Goal: Task Accomplishment & Management: Complete application form

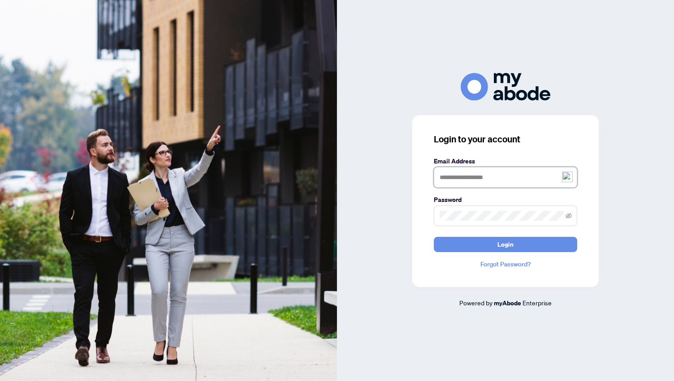
type input "**********"
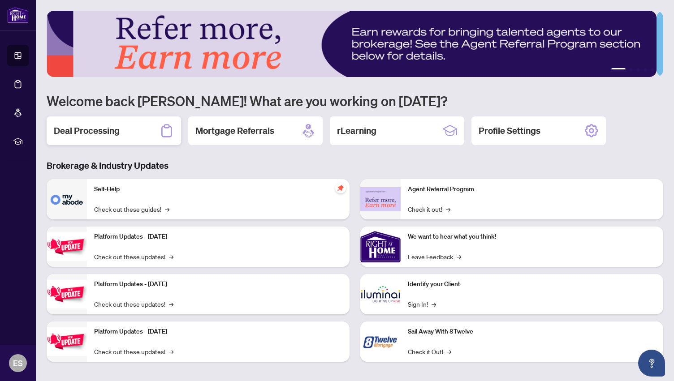
click at [92, 129] on h2 "Deal Processing" at bounding box center [87, 131] width 66 height 13
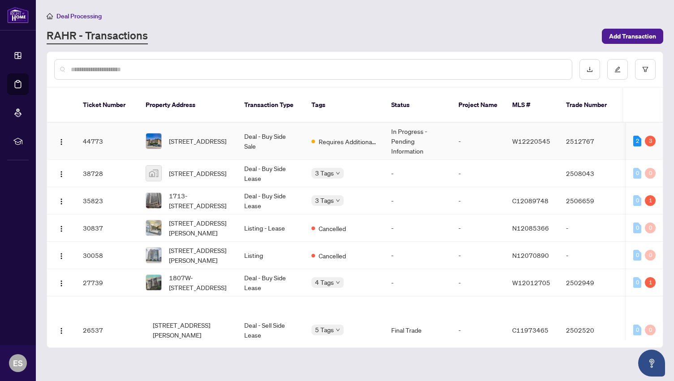
click at [90, 127] on td "44773" at bounding box center [107, 141] width 63 height 37
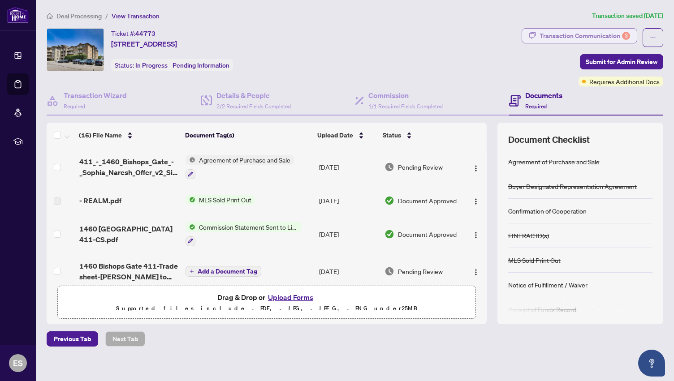
drag, startPoint x: 297, startPoint y: 209, endPoint x: 550, endPoint y: 34, distance: 308.4
click at [550, 34] on div "Transaction Communication 3" at bounding box center [584, 36] width 90 height 14
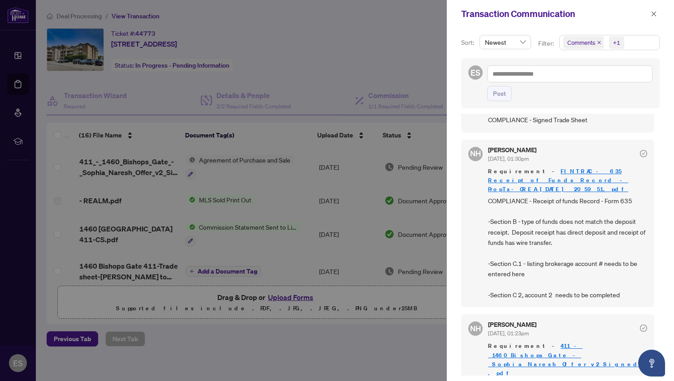
scroll to position [181, 0]
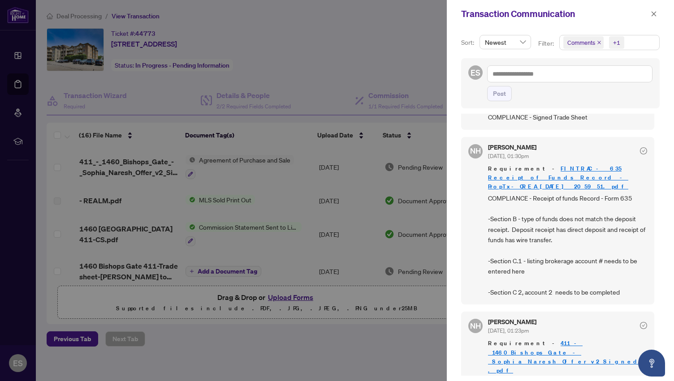
click at [340, 340] on div at bounding box center [337, 190] width 674 height 381
click at [653, 14] on icon "close" at bounding box center [653, 13] width 5 height 5
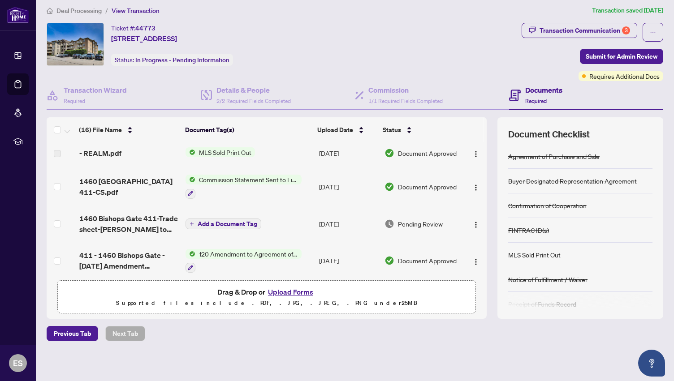
scroll to position [42, 0]
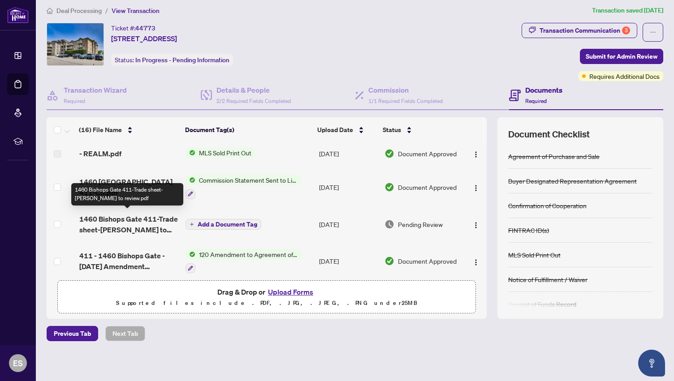
click at [129, 222] on span "1460 Bishops Gate 411-Trade sheet-Erwin to review.pdf" at bounding box center [128, 225] width 99 height 22
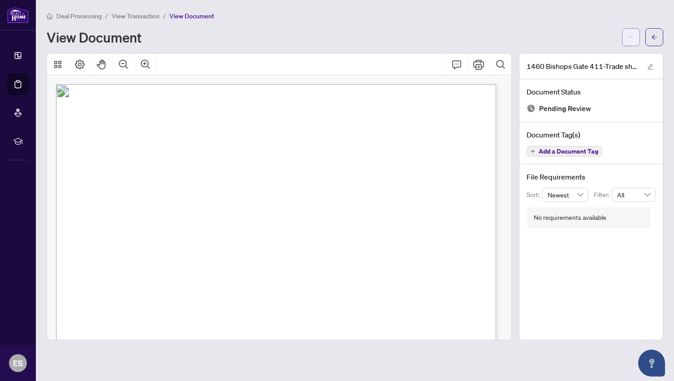
click at [629, 39] on icon "ellipsis" at bounding box center [631, 37] width 6 height 6
click at [577, 54] on span "Download" at bounding box center [598, 57] width 68 height 10
click at [633, 34] on icon "ellipsis" at bounding box center [631, 37] width 6 height 6
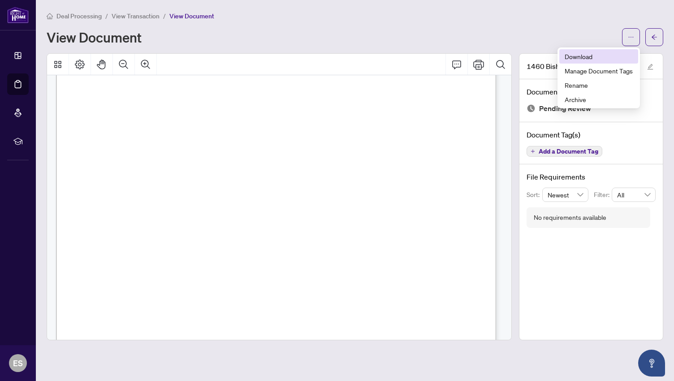
click at [565, 55] on span "Download" at bounding box center [598, 57] width 68 height 10
click at [654, 39] on icon "arrow-left" at bounding box center [654, 37] width 6 height 6
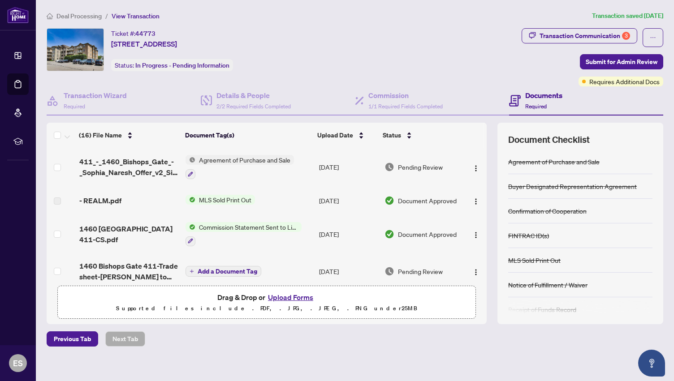
click at [284, 297] on button "Upload Forms" at bounding box center [290, 298] width 51 height 12
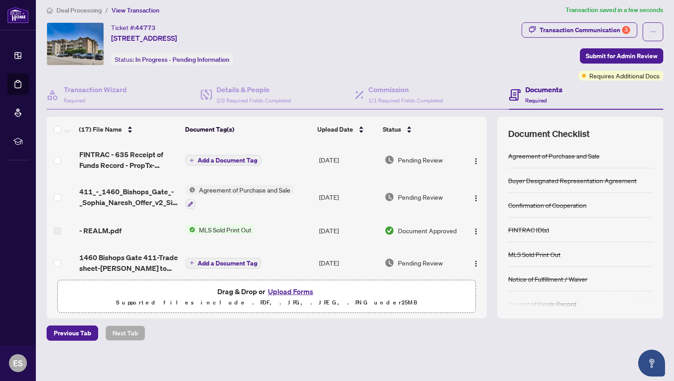
click at [206, 158] on span "Add a Document Tag" at bounding box center [228, 160] width 60 height 6
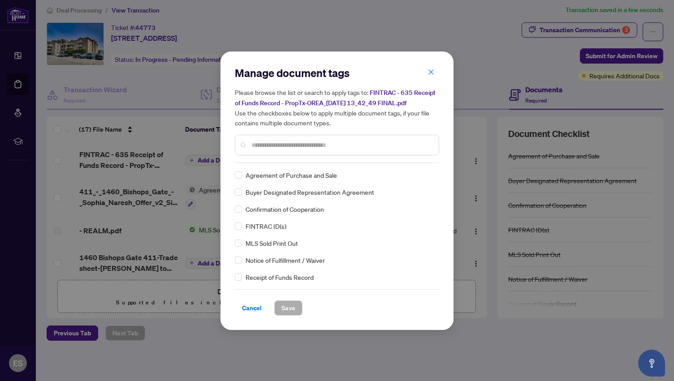
click at [253, 143] on input "text" at bounding box center [341, 145] width 180 height 10
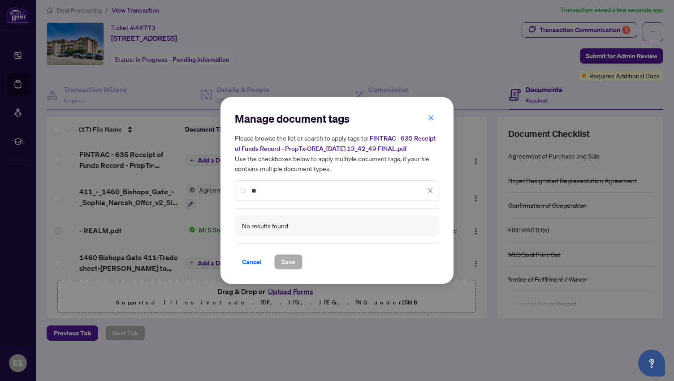
type input "*"
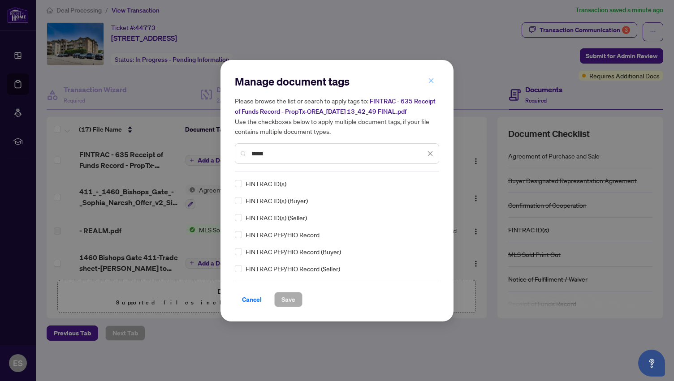
type input "*****"
click at [430, 83] on icon "close" at bounding box center [431, 81] width 6 height 6
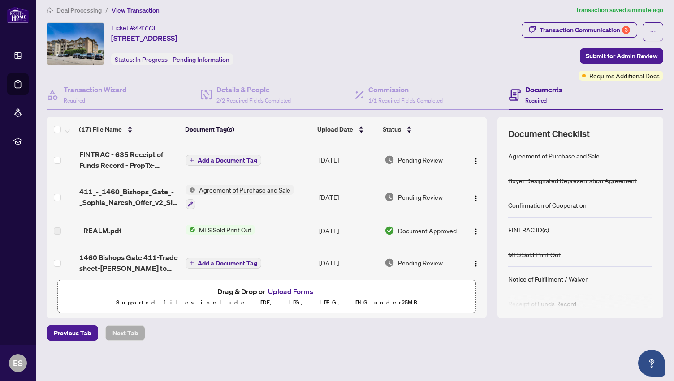
click at [209, 158] on span "Add a Document Tag" at bounding box center [228, 160] width 60 height 6
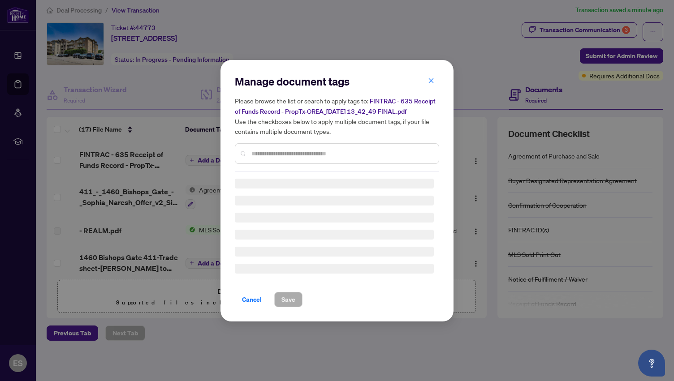
click at [256, 152] on div at bounding box center [337, 153] width 204 height 21
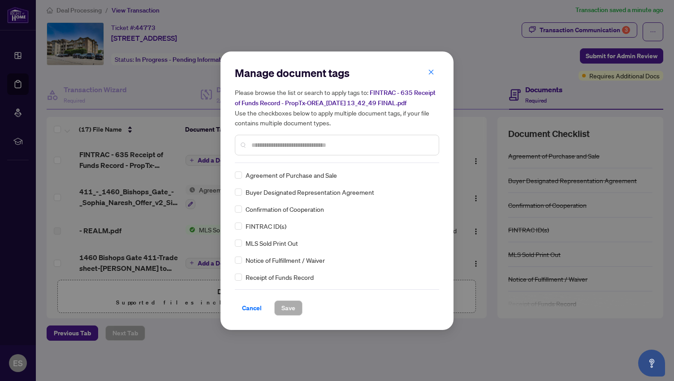
click at [255, 141] on input "text" at bounding box center [341, 145] width 180 height 10
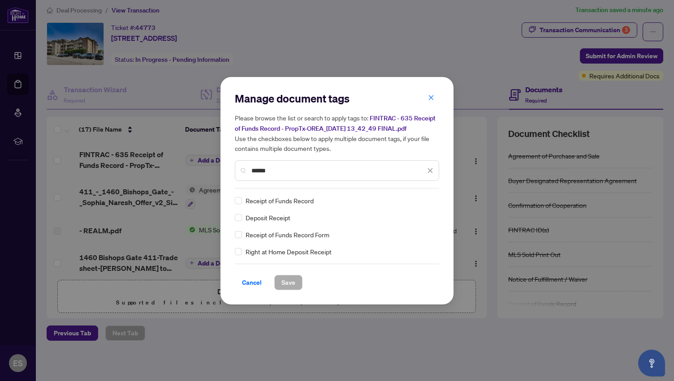
type input "******"
click at [285, 284] on span "Save" at bounding box center [288, 283] width 14 height 14
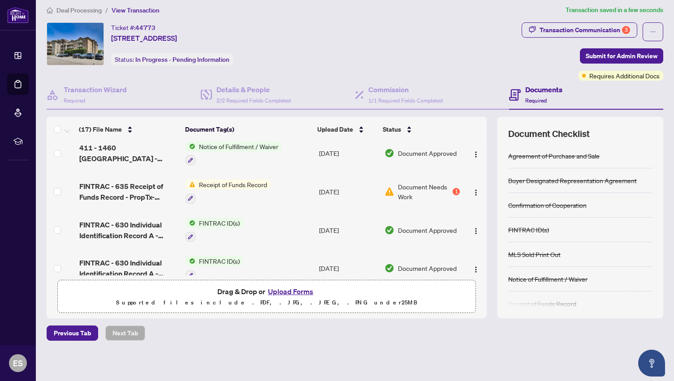
scroll to position [264, 0]
click at [286, 291] on button "Upload Forms" at bounding box center [290, 292] width 51 height 12
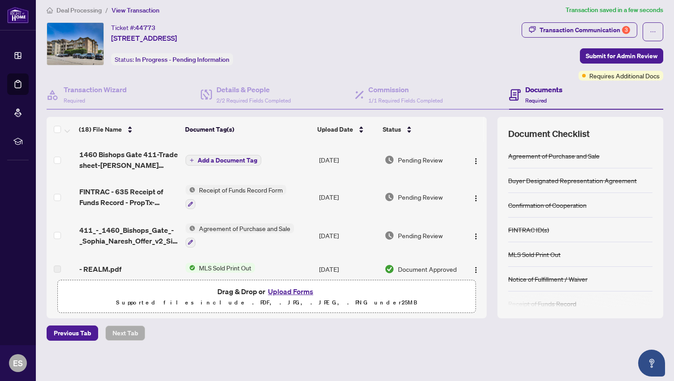
scroll to position [0, 0]
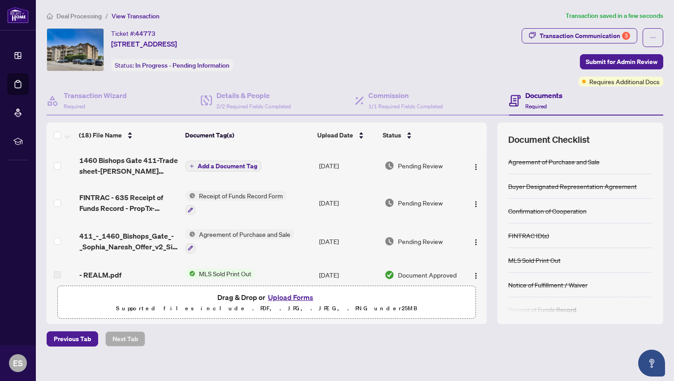
click at [235, 164] on span "Add a Document Tag" at bounding box center [228, 166] width 60 height 6
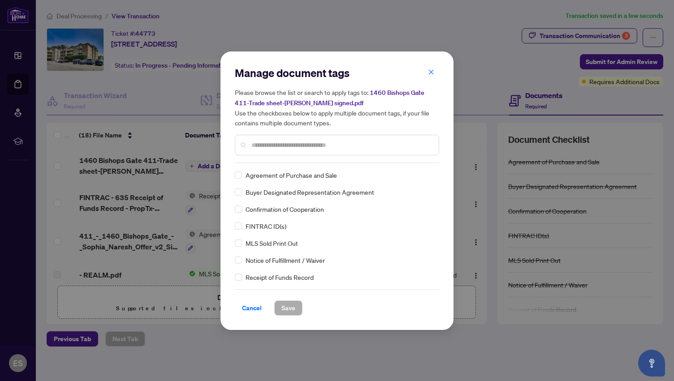
click at [253, 143] on input "text" at bounding box center [341, 145] width 180 height 10
type input "*****"
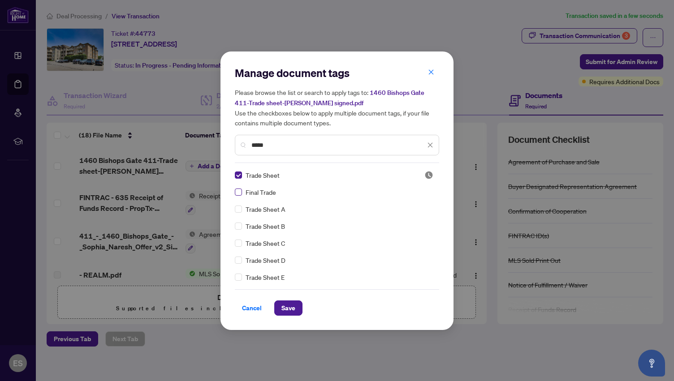
click at [238, 196] on label at bounding box center [238, 192] width 7 height 10
click at [280, 307] on button "Save" at bounding box center [288, 308] width 28 height 15
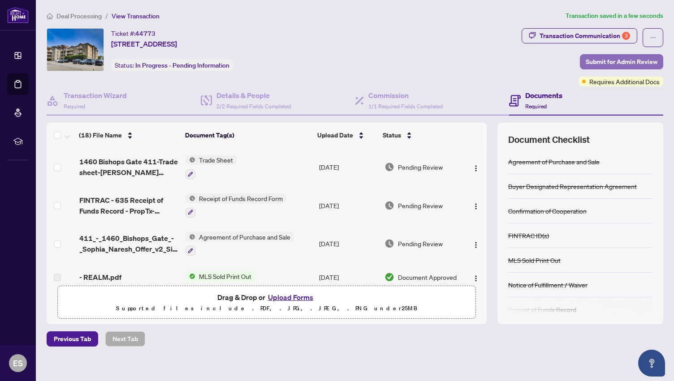
click at [607, 59] on span "Submit for Admin Review" at bounding box center [622, 62] width 72 height 14
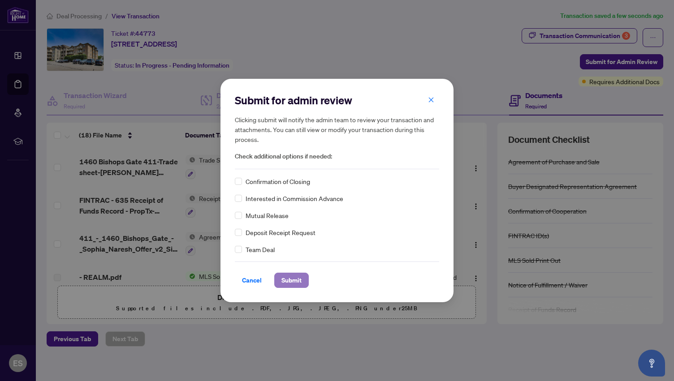
click at [288, 278] on span "Submit" at bounding box center [291, 280] width 20 height 14
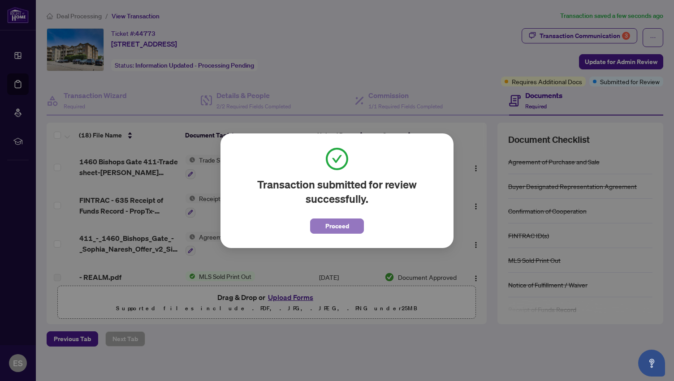
click at [331, 223] on span "Proceed" at bounding box center [337, 226] width 24 height 14
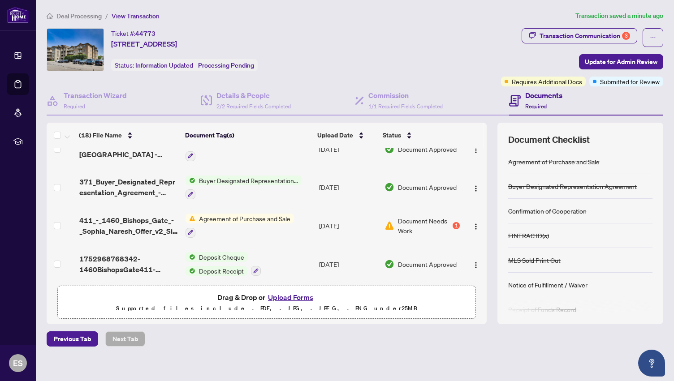
scroll to position [6, 0]
